Goal: Find specific page/section: Find specific page/section

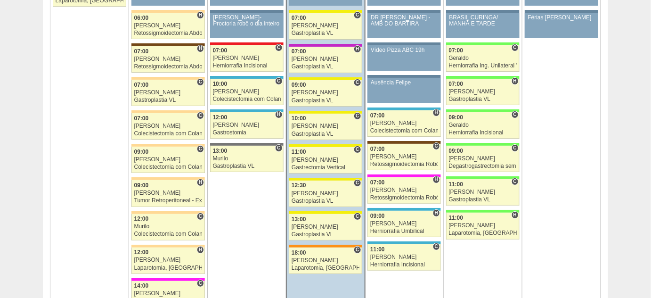
scroll to position [1199, 0]
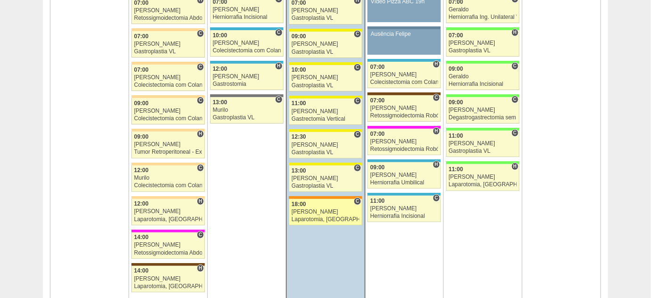
click at [329, 216] on div "Laparotomia, [GEOGRAPHIC_DATA], Drenagem, Bridas VL" at bounding box center [326, 219] width 68 height 6
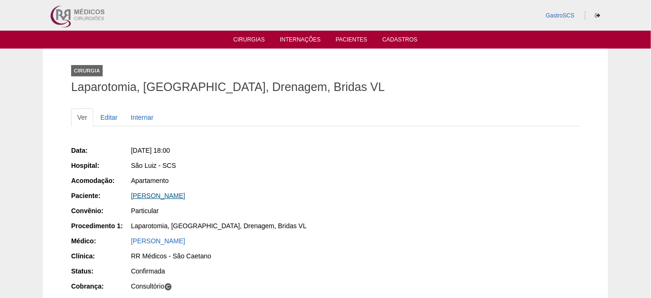
click at [178, 194] on link "Patrícia Galvão Zolin" at bounding box center [158, 196] width 54 height 8
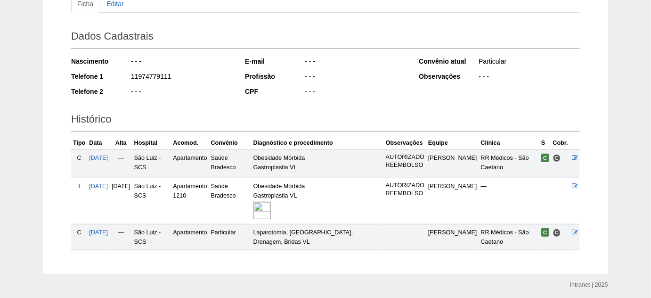
scroll to position [128, 0]
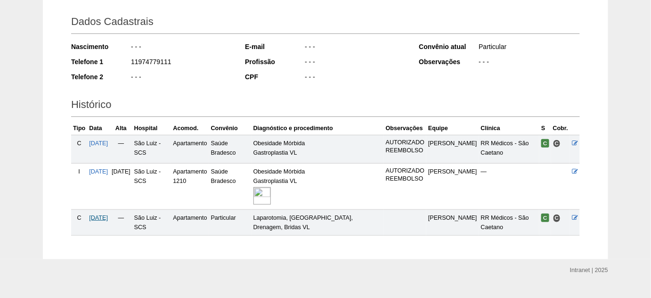
click at [106, 216] on span "13/08/2025" at bounding box center [98, 217] width 19 height 7
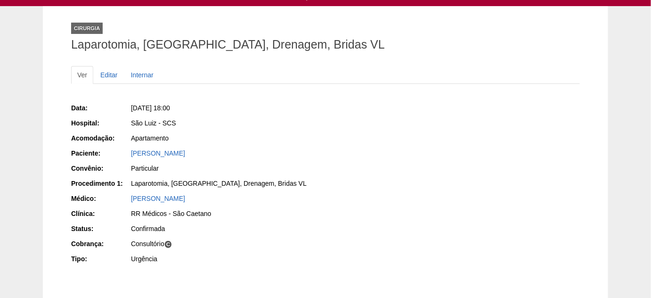
scroll to position [42, 0]
